Goal: Task Accomplishment & Management: Manage account settings

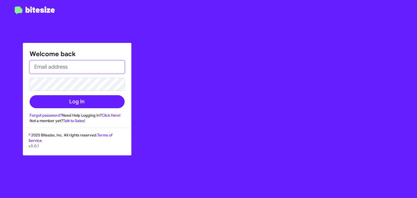
click at [72, 70] on input "email" at bounding box center [77, 66] width 95 height 13
type input "[EMAIL_ADDRESS][DOMAIN_NAME]"
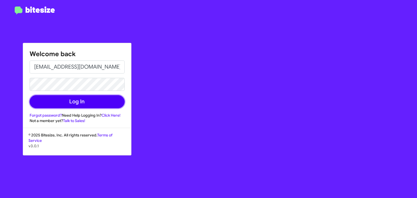
click at [76, 101] on button "Log In" at bounding box center [77, 101] width 95 height 13
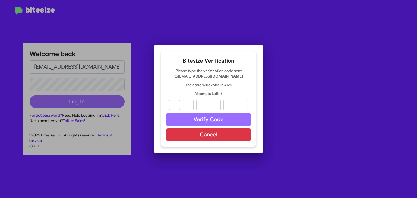
type input "5"
type input "3"
type input "5"
type input "0"
type input "8"
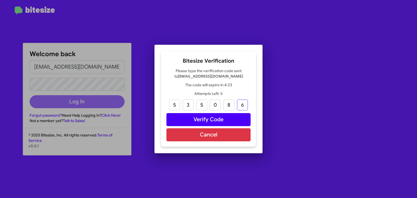
type input "6"
click at [213, 117] on button "Verify Code" at bounding box center [208, 119] width 84 height 13
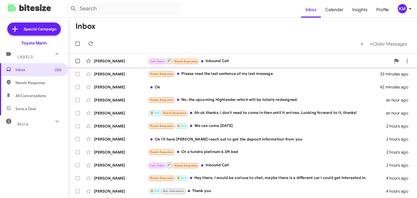
click at [121, 64] on div "[PERSON_NAME] Call Them Needs Response Inbound Call 12 minutes ago" at bounding box center [242, 61] width 340 height 11
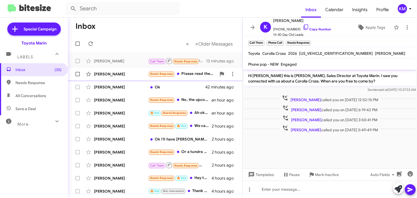
click at [162, 75] on span "Needs Response" at bounding box center [161, 74] width 23 height 4
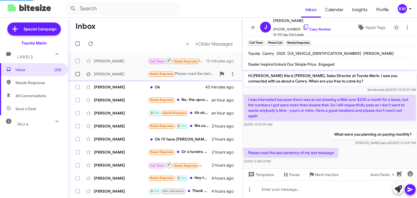
scroll to position [2, 0]
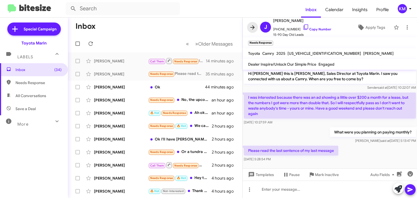
click at [252, 29] on icon at bounding box center [252, 27] width 7 height 7
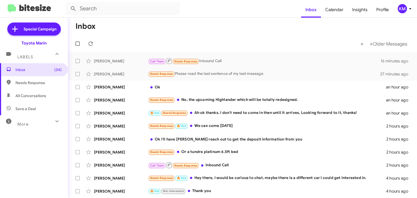
click at [55, 121] on icon at bounding box center [57, 121] width 7 height 7
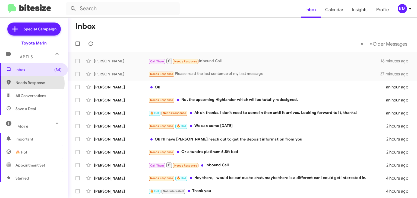
click at [32, 84] on span "Needs Response" at bounding box center [38, 82] width 46 height 5
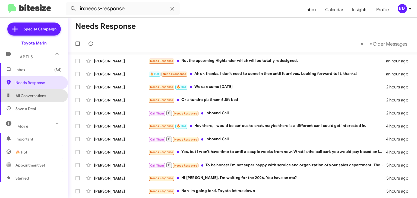
click at [34, 98] on span "All Conversations" at bounding box center [30, 95] width 31 height 5
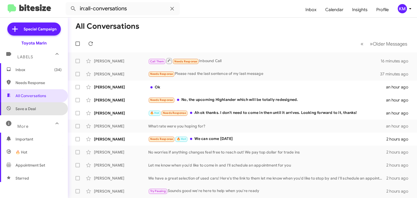
click at [34, 109] on span "Save a Deal" at bounding box center [25, 108] width 20 height 5
type input "in:not-interested"
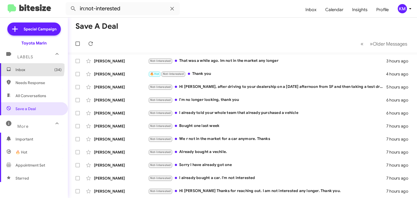
click at [24, 68] on span "Inbox (34)" at bounding box center [38, 69] width 46 height 5
